Goal: Information Seeking & Learning: Understand process/instructions

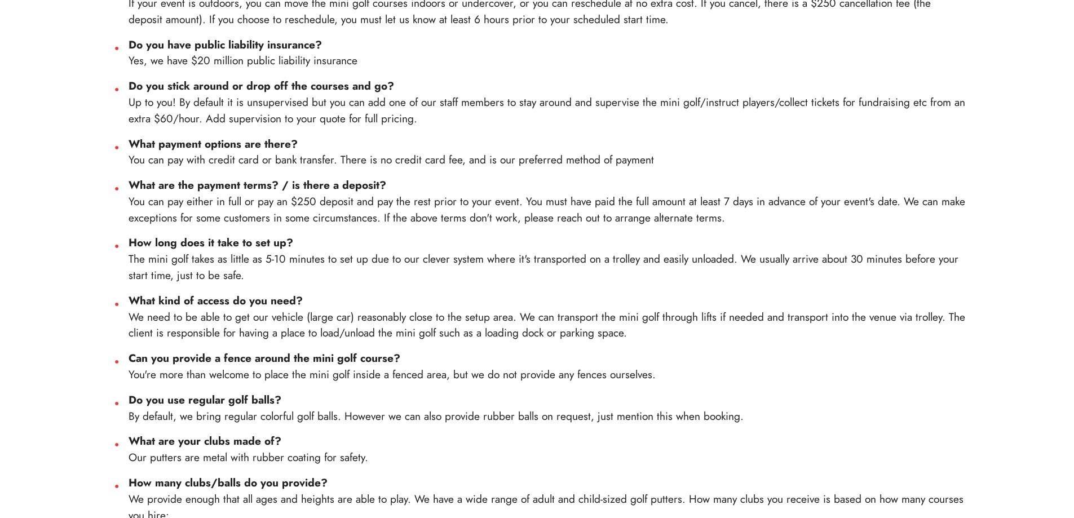
scroll to position [831, 0]
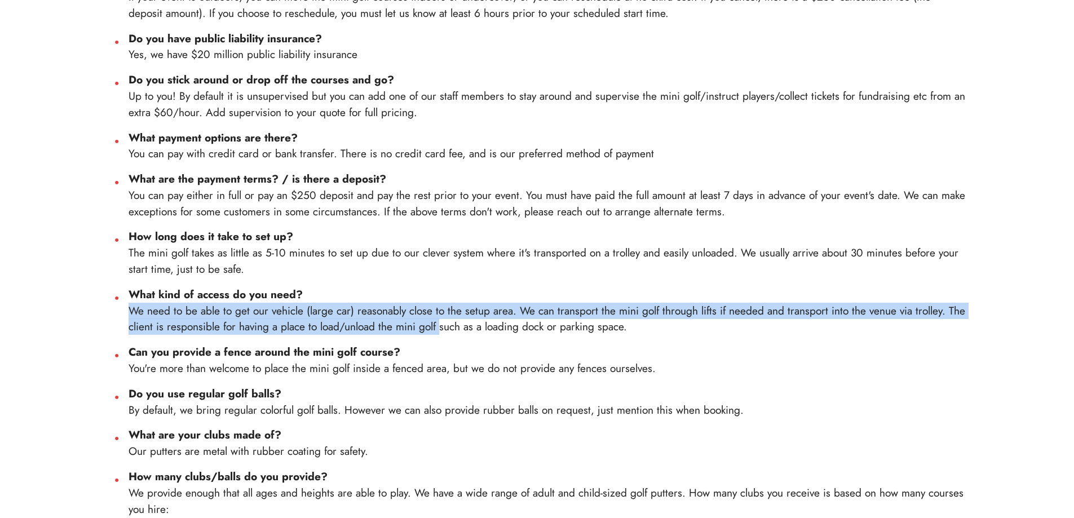
drag, startPoint x: 130, startPoint y: 313, endPoint x: 441, endPoint y: 324, distance: 311.4
click at [441, 324] on li "What kind of access do you need? We need to be able to get our vehicle (large c…" at bounding box center [549, 310] width 840 height 48
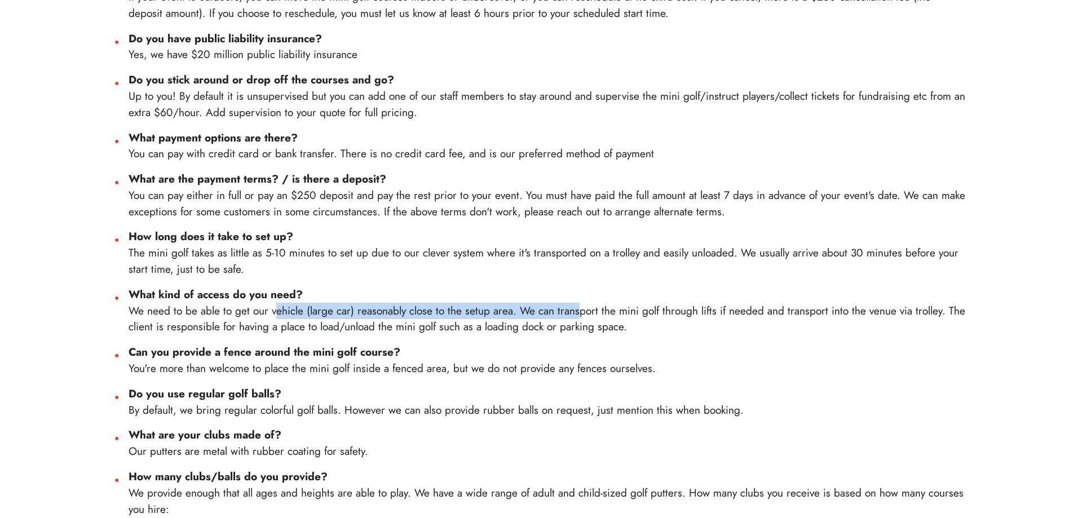
drag, startPoint x: 470, startPoint y: 314, endPoint x: 579, endPoint y: 318, distance: 109.5
click at [579, 318] on li "What kind of access do you need? We need to be able to get our vehicle (large c…" at bounding box center [549, 310] width 840 height 48
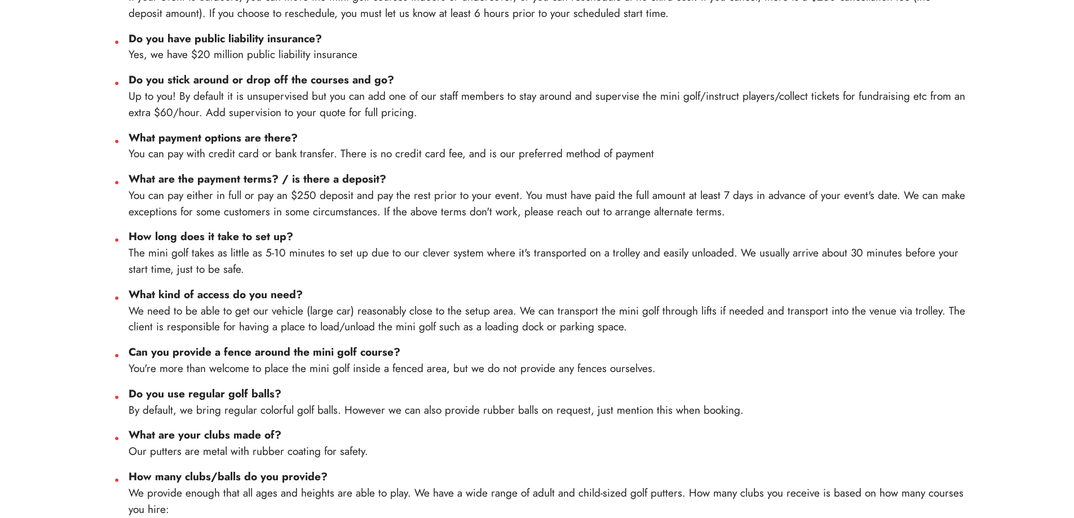
click at [605, 340] on ul "How much space does the mini golf take up? We can make the mini golf take up a …" at bounding box center [537, 116] width 862 height 1047
click at [314, 337] on ul "How much space does the mini golf take up? We can make the mini golf take up a …" at bounding box center [537, 116] width 862 height 1047
click at [963, 364] on li "Can you provide a fence around the mini golf course? You're more than welcome t…" at bounding box center [549, 360] width 840 height 33
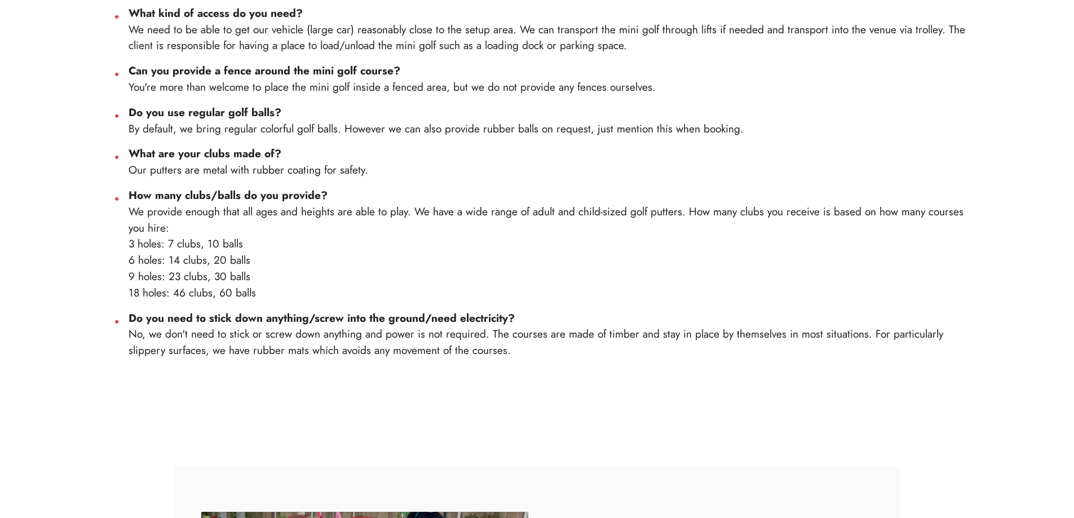
scroll to position [1113, 0]
click at [169, 334] on li "Do you need to stick down anything/screw into the ground/need electricity? No, …" at bounding box center [549, 334] width 840 height 48
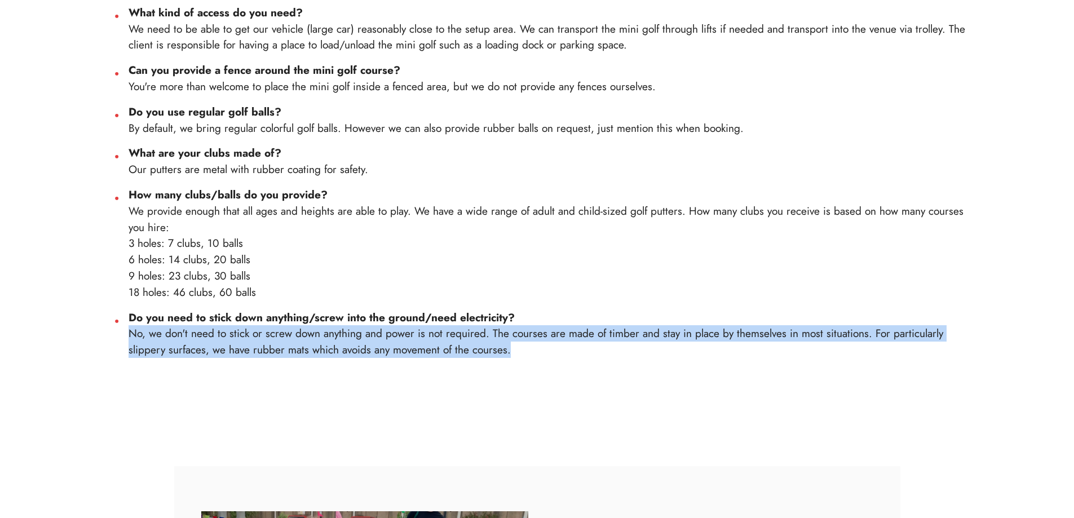
click at [169, 334] on li "Do you need to stick down anything/screw into the ground/need electricity? No, …" at bounding box center [549, 334] width 840 height 48
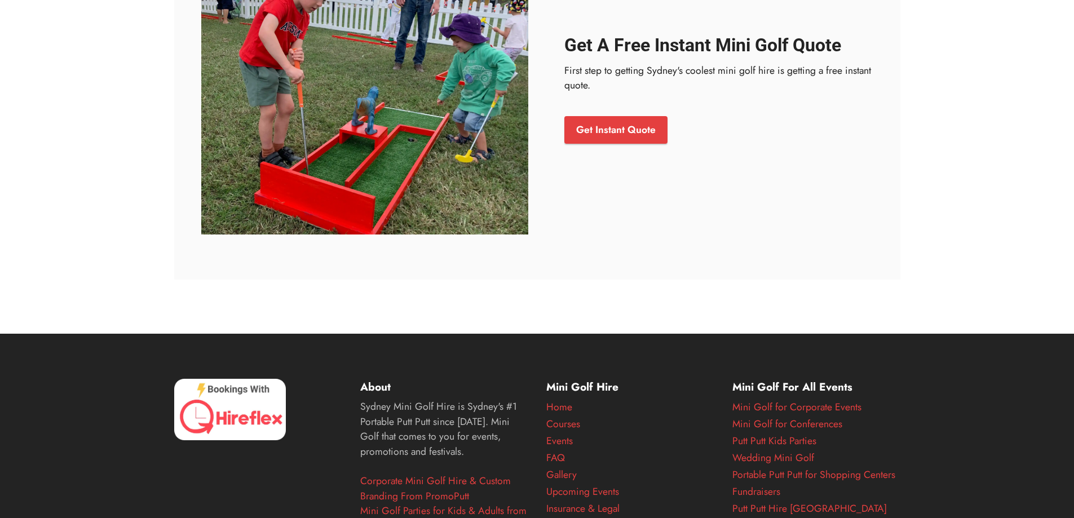
scroll to position [1679, 0]
